Goal: Check status

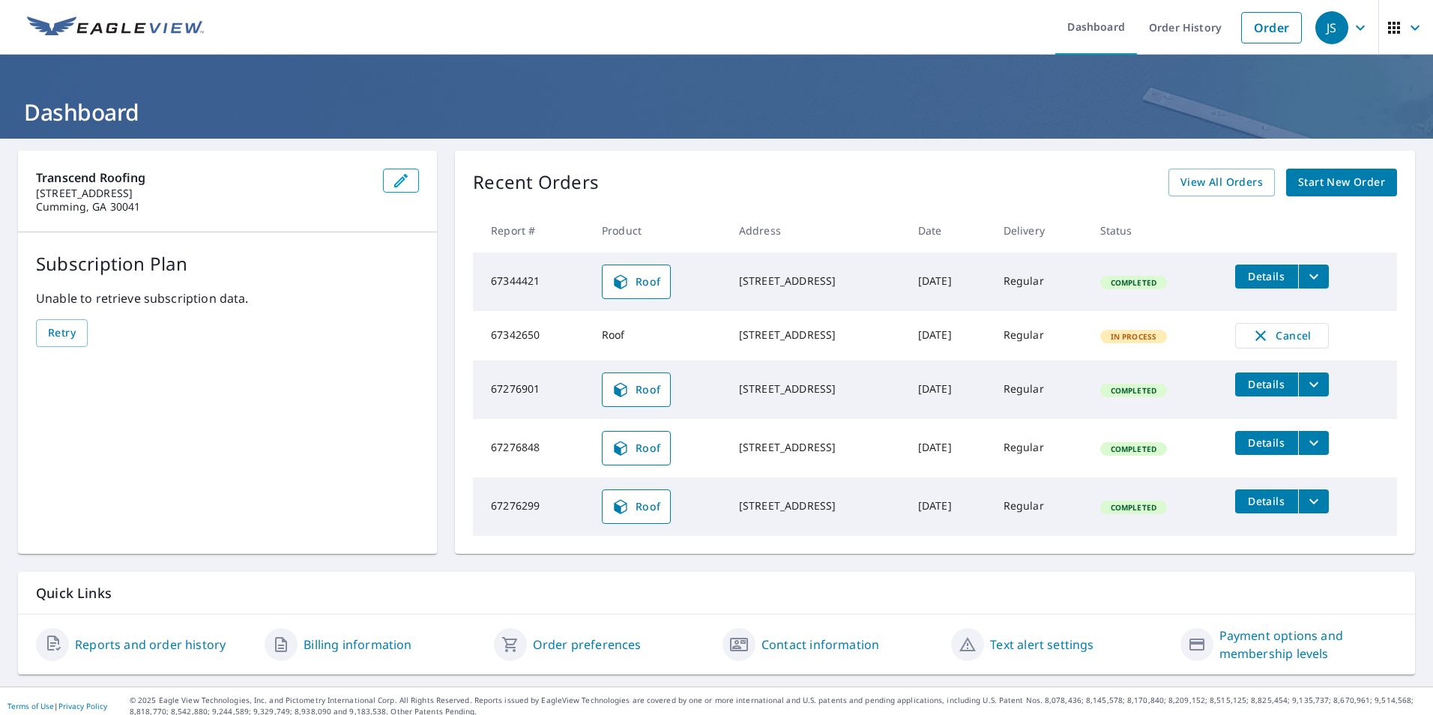
click at [1128, 340] on span "In Process" at bounding box center [1134, 336] width 64 height 10
drag, startPoint x: 1117, startPoint y: 338, endPoint x: 1167, endPoint y: 348, distance: 51.2
click at [1167, 348] on td "In Process" at bounding box center [1155, 335] width 135 height 49
drag, startPoint x: 1026, startPoint y: 340, endPoint x: 1084, endPoint y: 351, distance: 58.8
click at [1084, 351] on td "Regular" at bounding box center [1040, 335] width 97 height 49
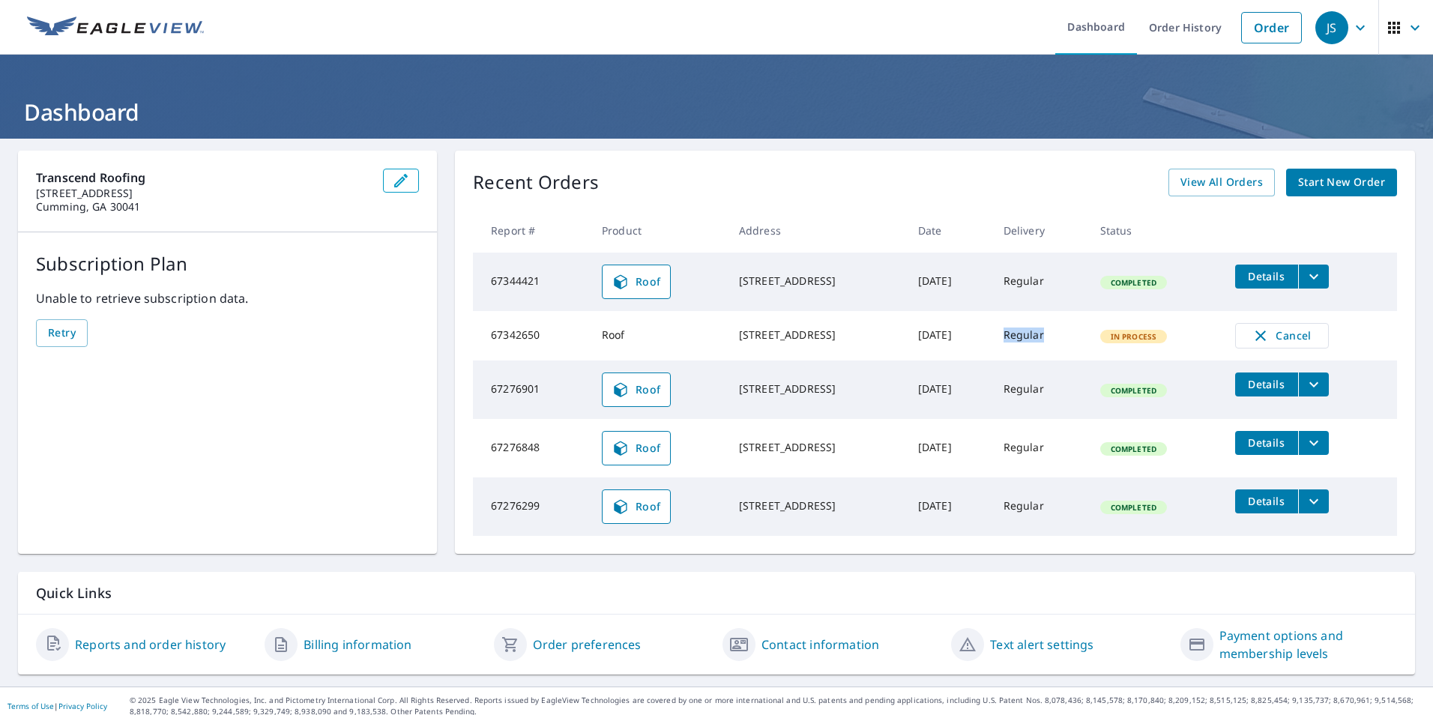
drag, startPoint x: 897, startPoint y: 339, endPoint x: 996, endPoint y: 352, distance: 99.9
click at [992, 352] on td "[DATE]" at bounding box center [948, 335] width 85 height 49
click at [727, 333] on td "[STREET_ADDRESS]" at bounding box center [816, 335] width 179 height 49
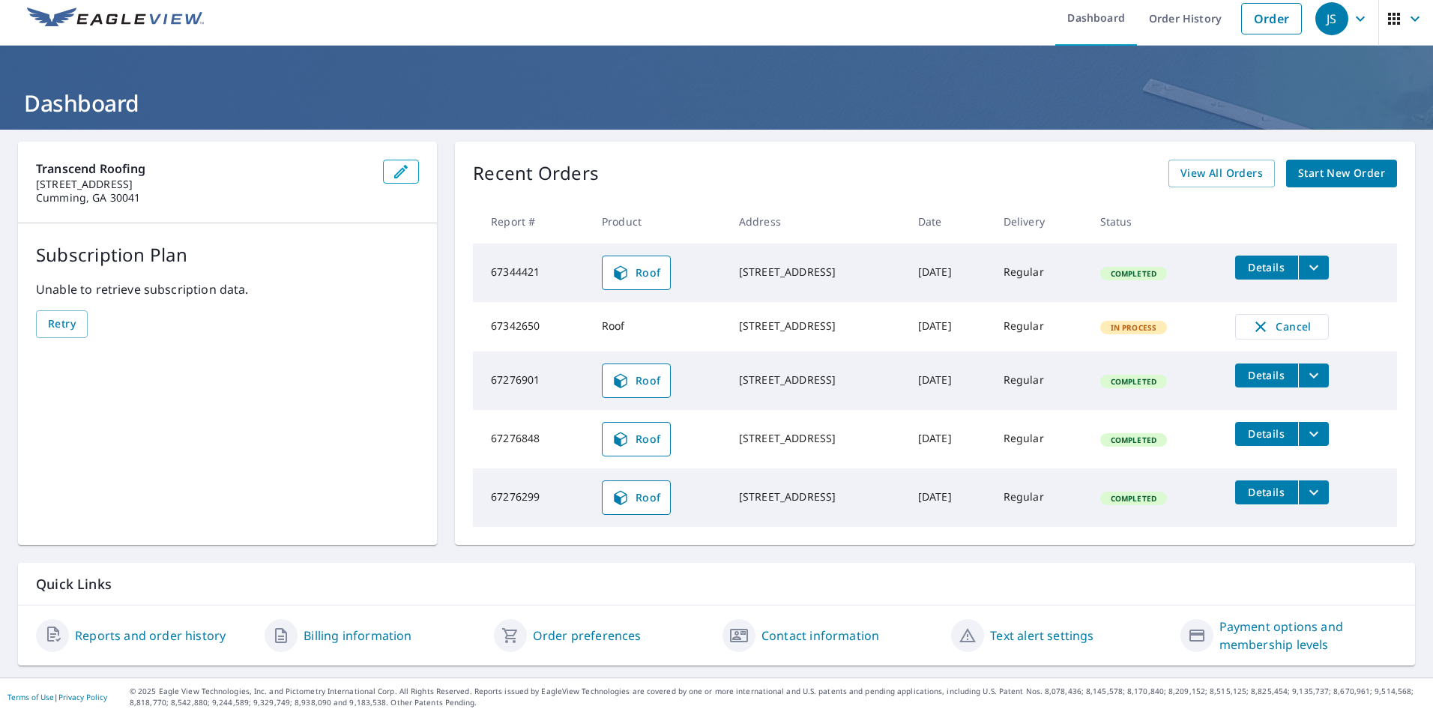
scroll to position [14, 0]
